Goal: Find specific page/section: Find specific page/section

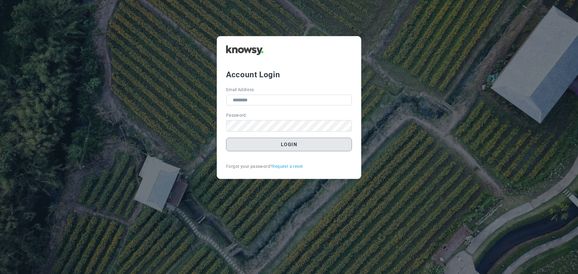
type input "**********"
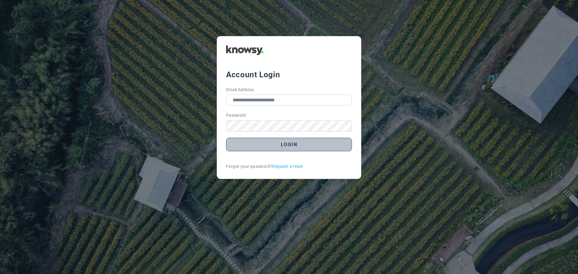
click at [277, 146] on button "Login" at bounding box center [289, 145] width 126 height 14
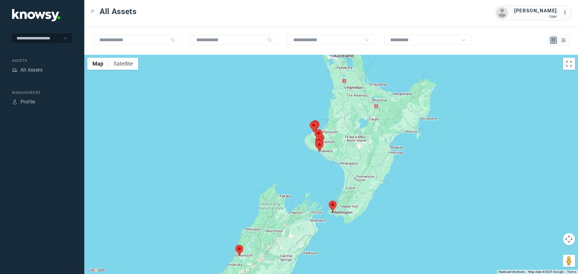
drag, startPoint x: 372, startPoint y: 127, endPoint x: 326, endPoint y: 159, distance: 55.9
click at [326, 158] on div at bounding box center [330, 164] width 493 height 219
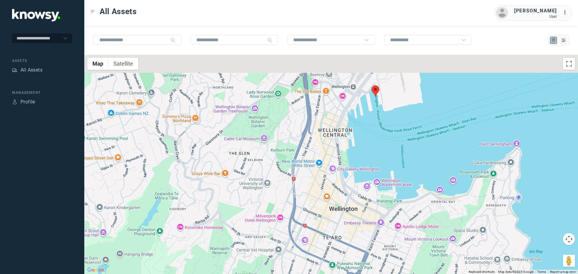
drag, startPoint x: 390, startPoint y: 96, endPoint x: 368, endPoint y: 150, distance: 57.6
click at [376, 153] on div at bounding box center [330, 164] width 493 height 219
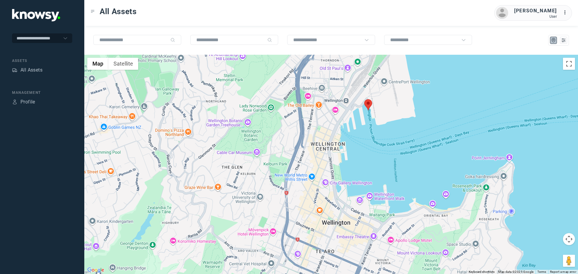
drag, startPoint x: 379, startPoint y: 91, endPoint x: 365, endPoint y: 127, distance: 38.8
click at [366, 127] on div at bounding box center [330, 164] width 493 height 219
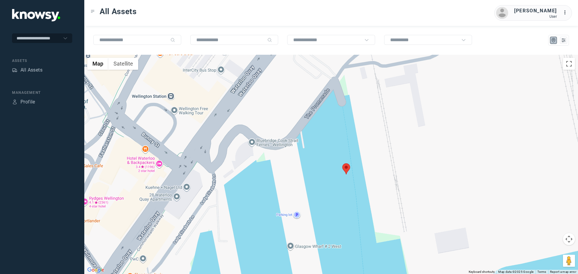
click at [342, 163] on area at bounding box center [342, 163] width 0 height 0
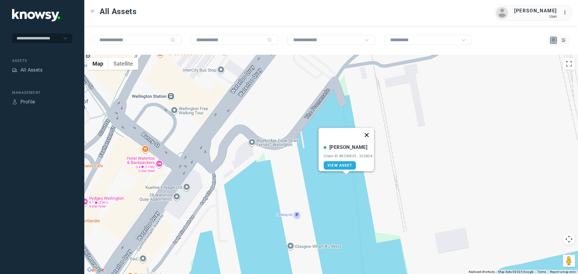
click at [373, 131] on button "Close" at bounding box center [366, 135] width 14 height 14
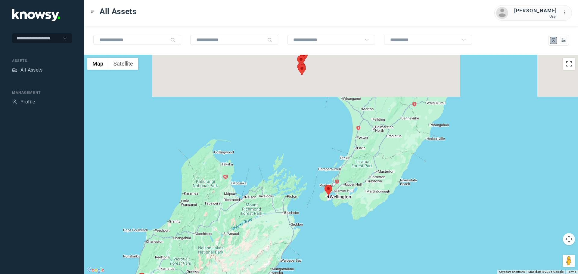
drag, startPoint x: 420, startPoint y: 88, endPoint x: 291, endPoint y: 251, distance: 207.3
click at [291, 251] on div at bounding box center [330, 164] width 493 height 219
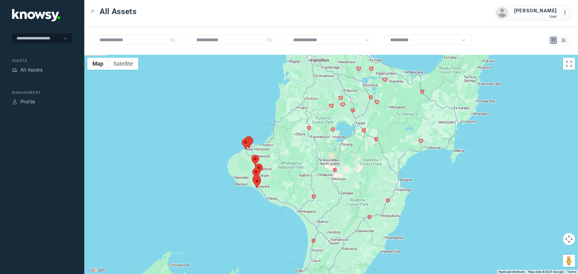
drag, startPoint x: 211, startPoint y: 196, endPoint x: 286, endPoint y: 193, distance: 75.3
click at [285, 193] on div at bounding box center [330, 164] width 493 height 219
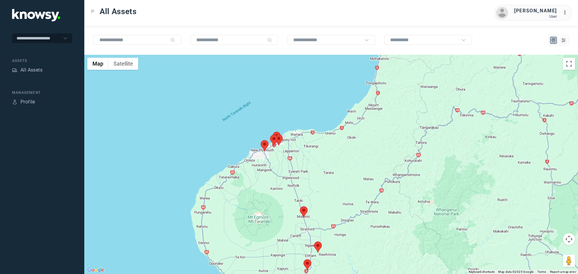
drag, startPoint x: 269, startPoint y: 127, endPoint x: 286, endPoint y: 167, distance: 43.0
click at [286, 167] on div at bounding box center [330, 164] width 493 height 219
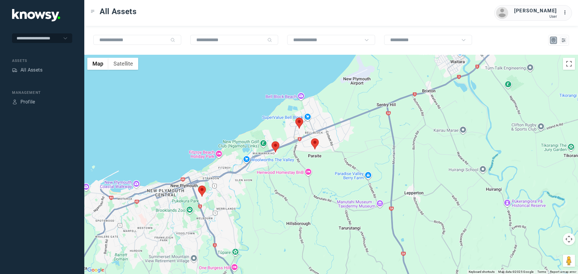
click at [271, 141] on area at bounding box center [271, 141] width 0 height 0
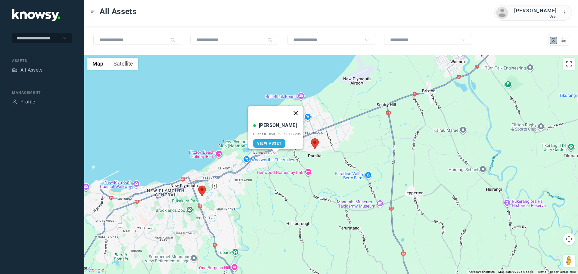
click at [298, 110] on button "Close" at bounding box center [295, 113] width 14 height 14
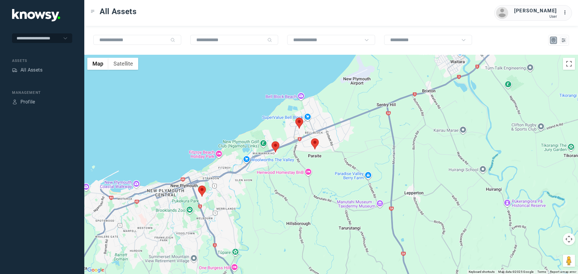
click at [198, 186] on area at bounding box center [198, 186] width 0 height 0
click at [226, 151] on button "Close" at bounding box center [221, 157] width 14 height 14
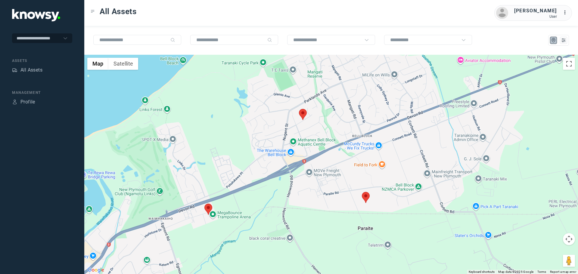
click at [299, 109] on area at bounding box center [299, 109] width 0 height 0
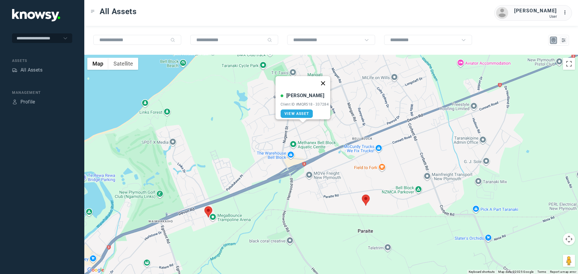
click at [327, 78] on button "Close" at bounding box center [323, 83] width 14 height 14
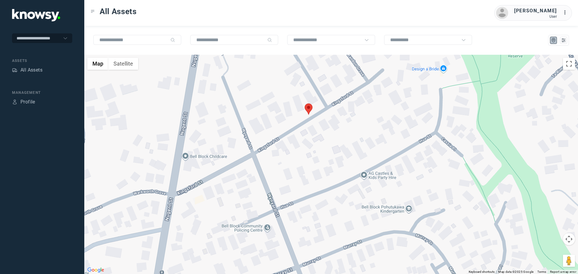
drag, startPoint x: 317, startPoint y: 106, endPoint x: 323, endPoint y: 177, distance: 71.6
click at [323, 177] on div "To navigate, press the arrow keys." at bounding box center [330, 164] width 493 height 219
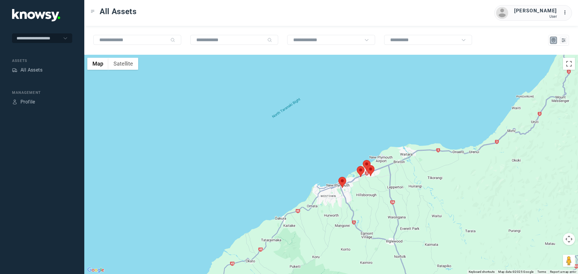
drag, startPoint x: 329, startPoint y: 227, endPoint x: 330, endPoint y: 192, distance: 35.2
click at [330, 192] on div at bounding box center [330, 164] width 493 height 219
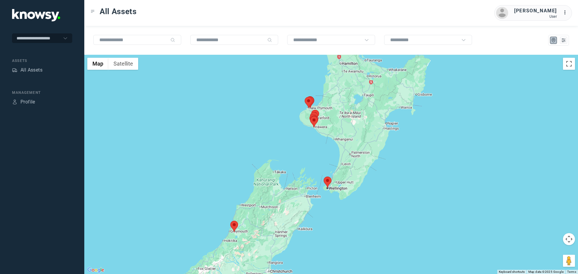
drag, startPoint x: 371, startPoint y: 131, endPoint x: 316, endPoint y: 137, distance: 56.0
click at [317, 137] on div at bounding box center [330, 164] width 493 height 219
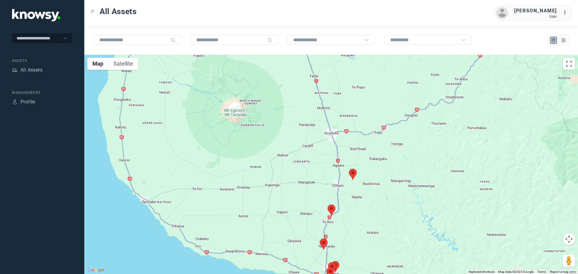
click at [327, 205] on area at bounding box center [327, 205] width 0 height 0
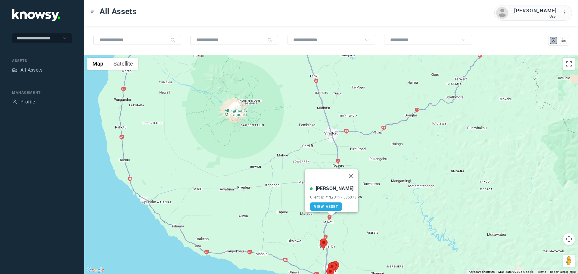
drag, startPoint x: 357, startPoint y: 173, endPoint x: 345, endPoint y: 190, distance: 21.3
click at [357, 173] on button "Close" at bounding box center [350, 176] width 14 height 14
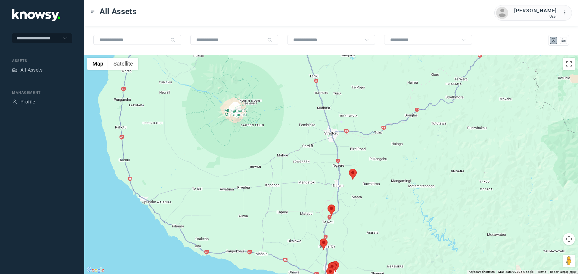
click at [320, 239] on area at bounding box center [320, 239] width 0 height 0
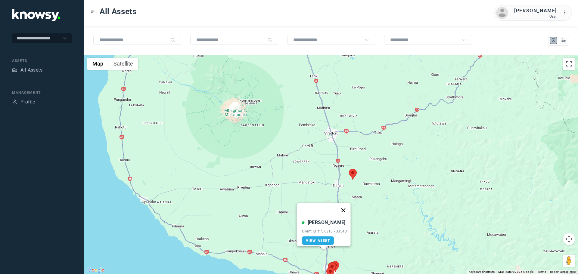
click at [347, 204] on button "Close" at bounding box center [343, 210] width 14 height 14
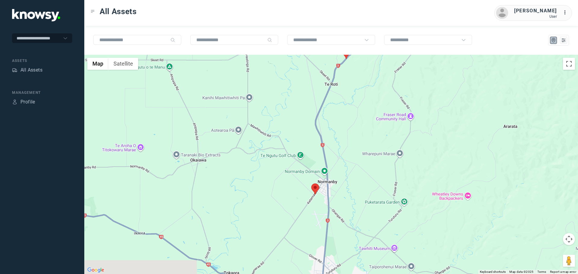
drag, startPoint x: 274, startPoint y: 248, endPoint x: 282, endPoint y: 151, distance: 97.3
click at [281, 151] on div at bounding box center [330, 164] width 493 height 219
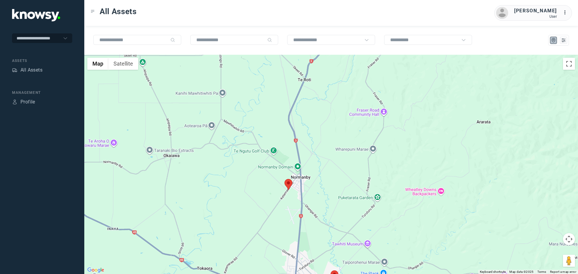
drag, startPoint x: 315, startPoint y: 202, endPoint x: 283, endPoint y: 195, distance: 32.6
click at [283, 196] on div at bounding box center [330, 164] width 493 height 219
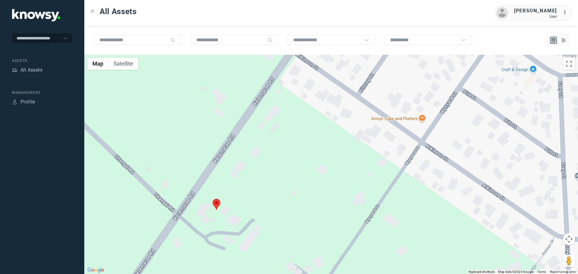
click at [212, 199] on area at bounding box center [212, 199] width 0 height 0
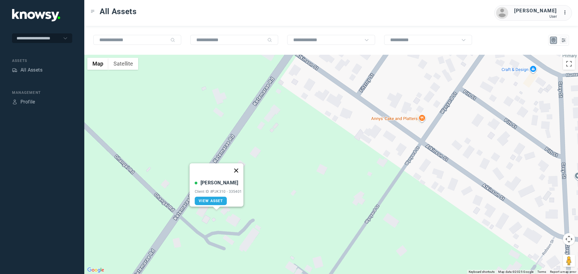
click at [238, 165] on button "Close" at bounding box center [236, 170] width 14 height 14
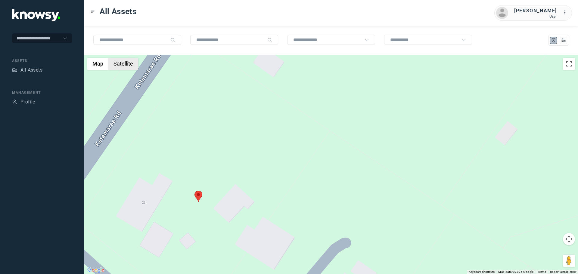
click at [131, 65] on button "Satellite" at bounding box center [123, 64] width 30 height 12
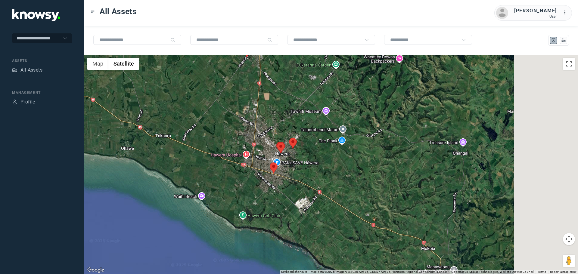
drag, startPoint x: 398, startPoint y: 177, endPoint x: 304, endPoint y: 113, distance: 114.3
click at [312, 107] on div at bounding box center [330, 164] width 493 height 219
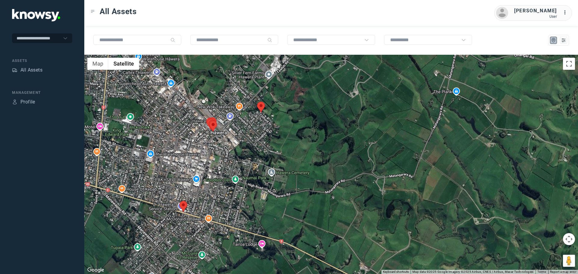
drag, startPoint x: 241, startPoint y: 114, endPoint x: 265, endPoint y: 132, distance: 30.3
click at [265, 132] on div at bounding box center [330, 164] width 493 height 219
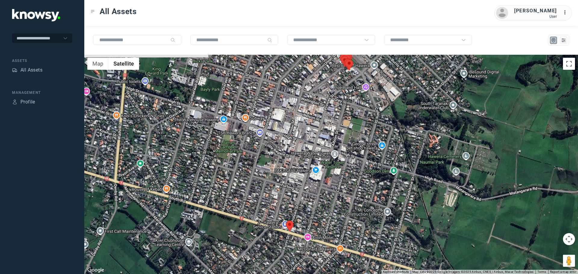
drag, startPoint x: 218, startPoint y: 141, endPoint x: 240, endPoint y: 156, distance: 27.0
click at [240, 156] on div at bounding box center [330, 164] width 493 height 219
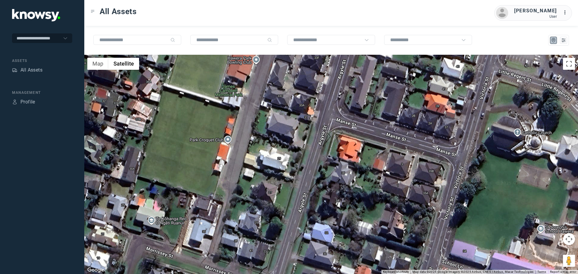
drag, startPoint x: 298, startPoint y: 186, endPoint x: 294, endPoint y: 152, distance: 34.8
click at [294, 152] on div at bounding box center [330, 164] width 493 height 219
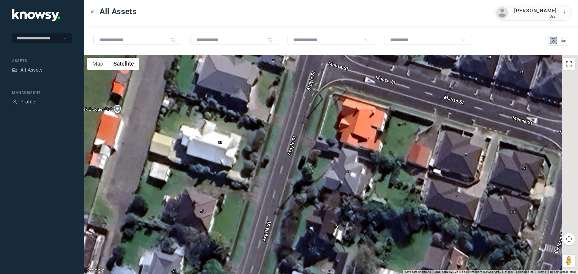
drag, startPoint x: 410, startPoint y: 149, endPoint x: 278, endPoint y: 144, distance: 132.5
click at [283, 144] on div at bounding box center [330, 164] width 493 height 219
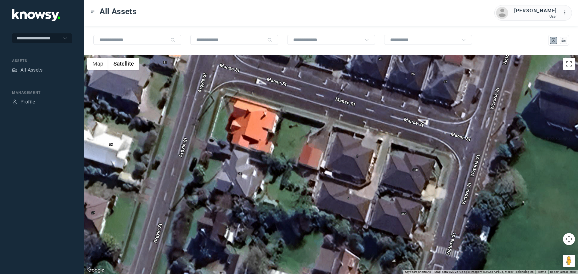
drag, startPoint x: 338, startPoint y: 142, endPoint x: 276, endPoint y: 149, distance: 63.0
click at [281, 148] on div at bounding box center [330, 164] width 493 height 219
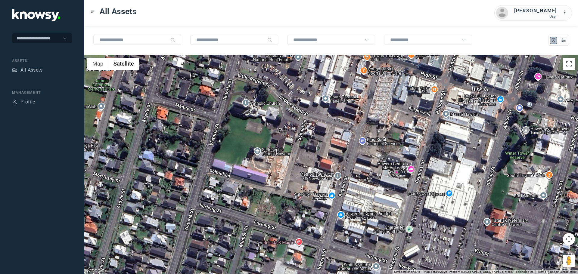
drag, startPoint x: 286, startPoint y: 188, endPoint x: 179, endPoint y: 165, distance: 109.4
click at [179, 167] on div at bounding box center [330, 164] width 493 height 219
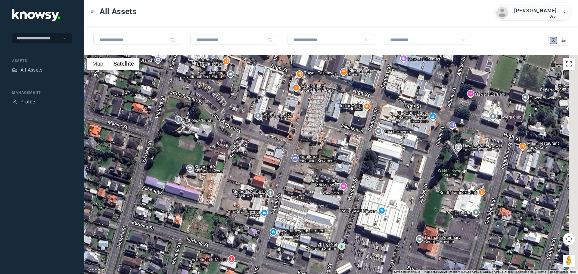
drag, startPoint x: 250, startPoint y: 141, endPoint x: 180, endPoint y: 159, distance: 73.1
click at [179, 160] on div at bounding box center [330, 164] width 493 height 219
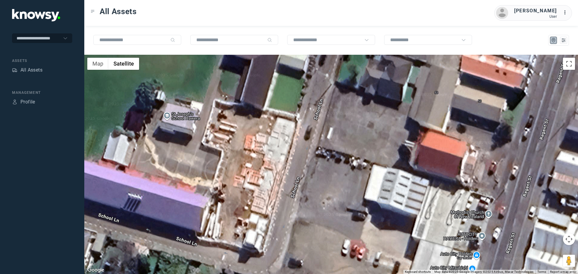
drag, startPoint x: 208, startPoint y: 205, endPoint x: 205, endPoint y: 120, distance: 85.2
click at [205, 120] on div at bounding box center [330, 164] width 493 height 219
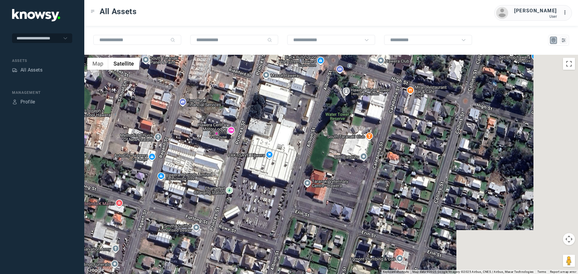
drag, startPoint x: 398, startPoint y: 155, endPoint x: 234, endPoint y: 139, distance: 165.1
click at [236, 139] on div at bounding box center [330, 164] width 493 height 219
